Goal: Task Accomplishment & Management: Complete application form

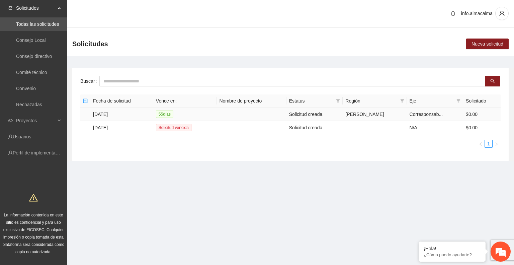
click at [115, 112] on td "[DATE]" at bounding box center [121, 114] width 63 height 13
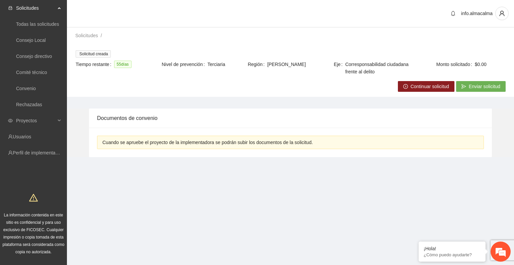
click at [415, 85] on span "Continuar solicitud" at bounding box center [430, 86] width 39 height 7
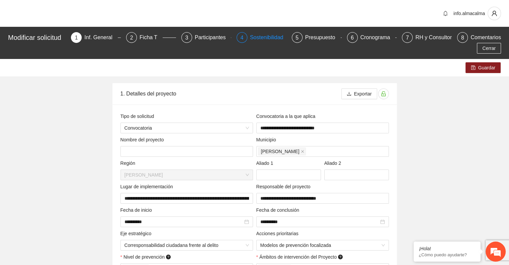
click at [265, 41] on div "Sostenibilidad" at bounding box center [269, 37] width 39 height 11
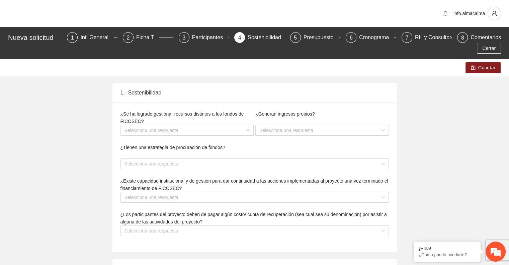
type textarea "**********"
